Goal: Task Accomplishment & Management: Complete application form

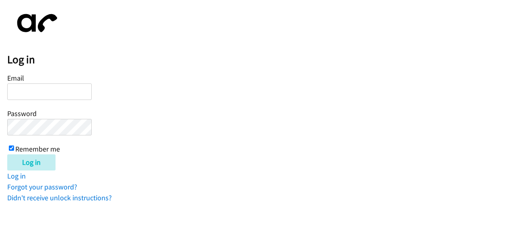
click at [51, 91] on input "Email" at bounding box center [49, 91] width 84 height 16
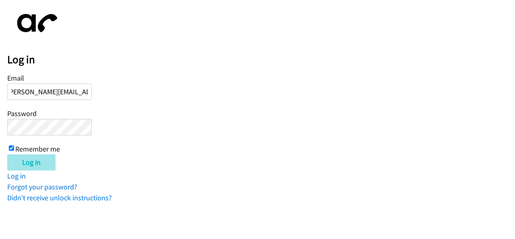
scroll to position [0, 10]
type input "[PERSON_NAME][EMAIL_ADDRESS][DOMAIN_NAME]"
click at [66, 121] on div "Email hannah.jacobs@directit.com Password Remember me" at bounding box center [49, 113] width 84 height 82
click at [40, 163] on input "Log in" at bounding box center [31, 162] width 48 height 16
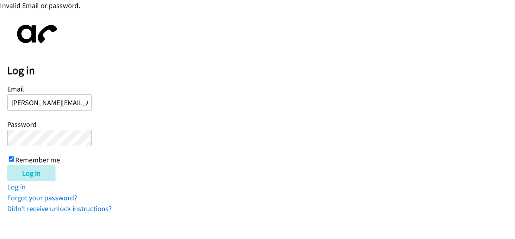
click at [35, 184] on div "Log in Email hannah.jacobs@directit.com Password Remember me Log in Log in Forg…" at bounding box center [261, 116] width 508 height 196
click at [38, 179] on input "Log in" at bounding box center [31, 173] width 48 height 16
click at [60, 195] on link "Forgot your password?" at bounding box center [42, 197] width 70 height 9
click at [37, 101] on input "hannah.jacobs@directit.com" at bounding box center [49, 102] width 84 height 16
drag, startPoint x: 13, startPoint y: 103, endPoint x: 18, endPoint y: 102, distance: 4.7
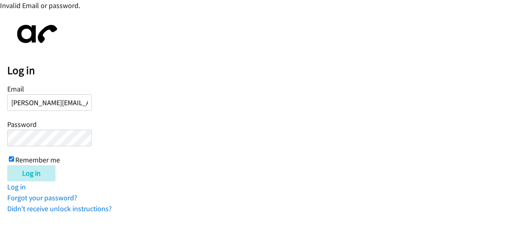
click at [14, 103] on input "hannah.Jacobs@directit.com" at bounding box center [49, 102] width 84 height 16
type input "Hannah.Jacobs@directit.com"
click at [45, 127] on div "Email Hannah.Jacobs@directit.com Password Remember me" at bounding box center [49, 123] width 84 height 82
click at [53, 171] on input "Log in" at bounding box center [31, 173] width 48 height 16
click at [23, 169] on input "Log in" at bounding box center [31, 173] width 48 height 16
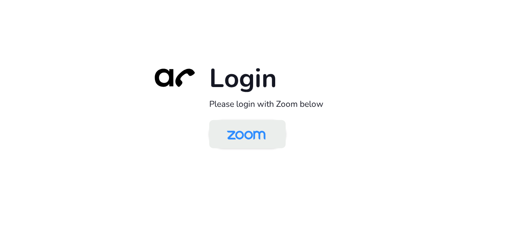
click at [274, 126] on link at bounding box center [247, 134] width 76 height 28
